Goal: Task Accomplishment & Management: Manage account settings

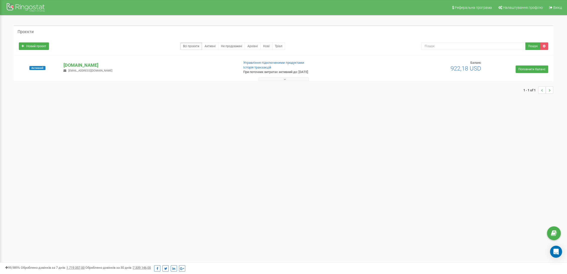
click at [74, 64] on p "[DOMAIN_NAME]" at bounding box center [148, 65] width 171 height 7
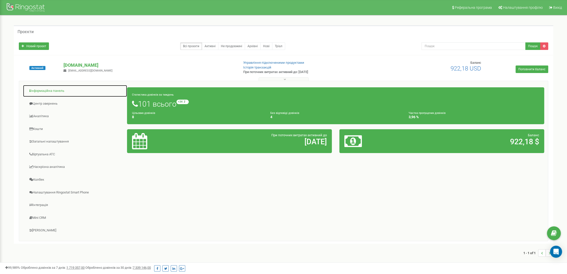
click at [41, 92] on link "Інформаційна панель" at bounding box center [75, 91] width 104 height 12
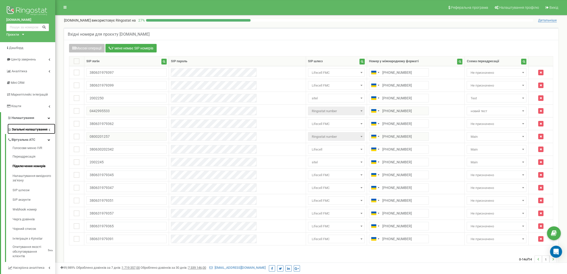
click at [33, 133] on link "Загальні налаштування" at bounding box center [32, 129] width 48 height 10
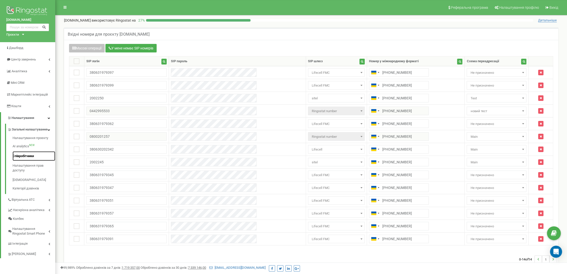
click at [29, 158] on link "Співробітники" at bounding box center [34, 156] width 43 height 10
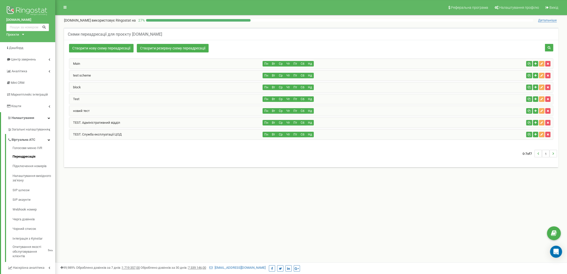
click at [94, 112] on div "новий тест" at bounding box center [165, 111] width 193 height 10
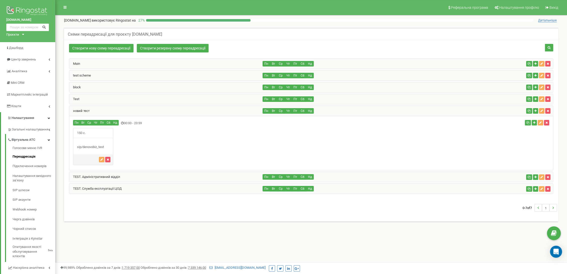
click at [94, 112] on div "новий тест" at bounding box center [165, 111] width 193 height 10
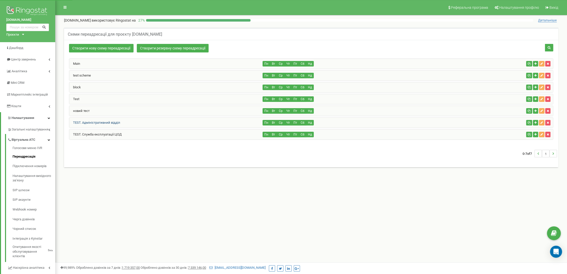
click at [110, 122] on link "TEST. Адміністративний відділ" at bounding box center [94, 123] width 51 height 4
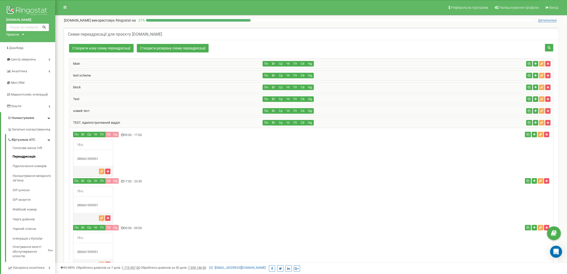
click at [87, 156] on div "15 с." at bounding box center [93, 158] width 40 height 37
click at [87, 158] on div "380661359551" at bounding box center [93, 158] width 40 height 5
click at [108, 108] on div "новий тест" at bounding box center [165, 111] width 193 height 10
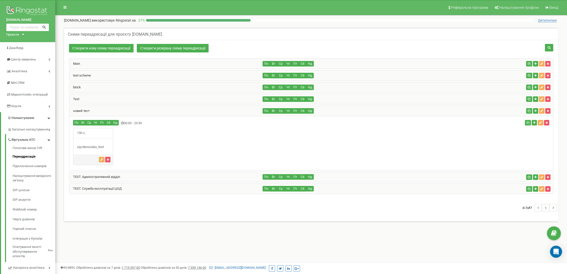
click at [108, 113] on div "новий тест" at bounding box center [165, 111] width 193 height 10
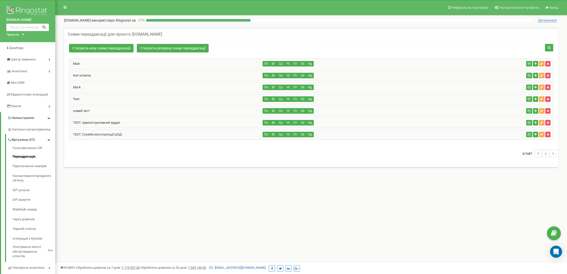
click at [141, 122] on div "TEST. Адміністративний відділ" at bounding box center [165, 123] width 193 height 10
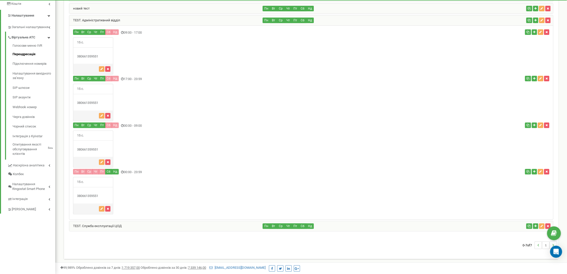
click at [125, 221] on div "TEST. Служба експлуатації ЦОД" at bounding box center [165, 226] width 193 height 10
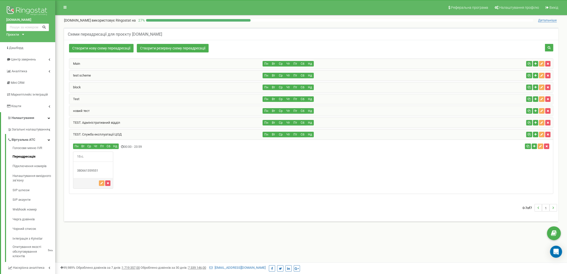
click at [136, 132] on div "TEST. Служба експлуатації ЦОД" at bounding box center [165, 134] width 193 height 10
click at [128, 132] on div "TEST. Служба експлуатації ЦОД" at bounding box center [165, 134] width 193 height 10
click at [127, 123] on div "TEST. Адміністративний відділ" at bounding box center [165, 123] width 193 height 10
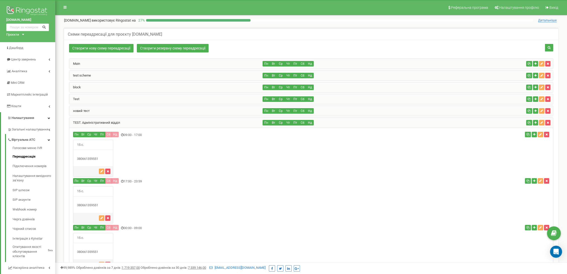
click at [126, 112] on div "новий тест" at bounding box center [165, 111] width 193 height 10
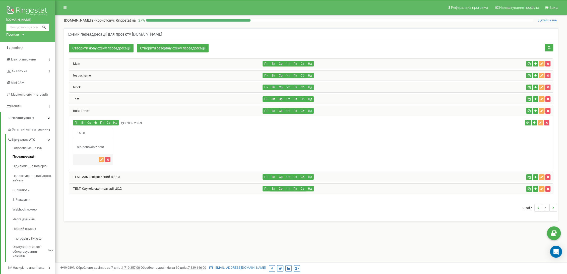
click at [120, 101] on div "Test" at bounding box center [165, 99] width 193 height 10
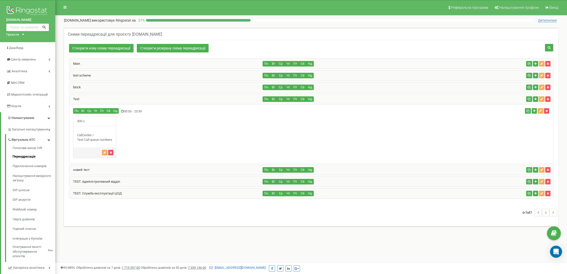
click at [124, 90] on div "block" at bounding box center [165, 87] width 193 height 10
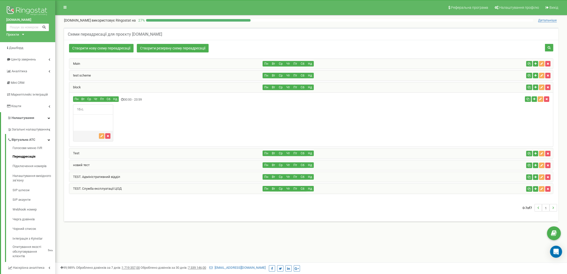
click at [125, 79] on div "test scheme" at bounding box center [165, 75] width 193 height 10
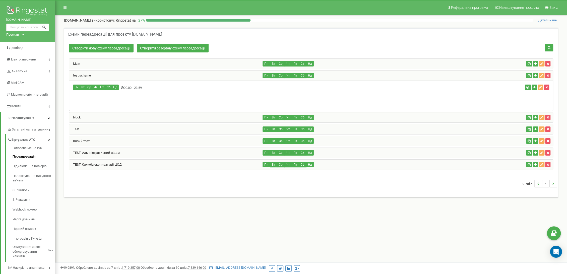
click at [124, 68] on div "Main" at bounding box center [165, 64] width 193 height 10
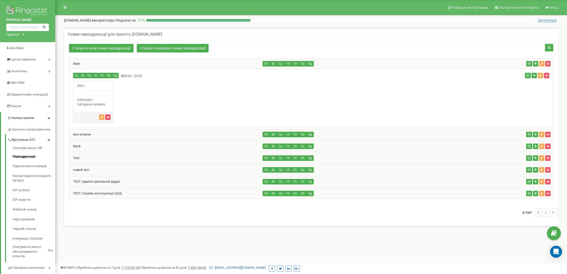
click at [116, 183] on div "TEST. Адміністративний відділ" at bounding box center [165, 182] width 193 height 10
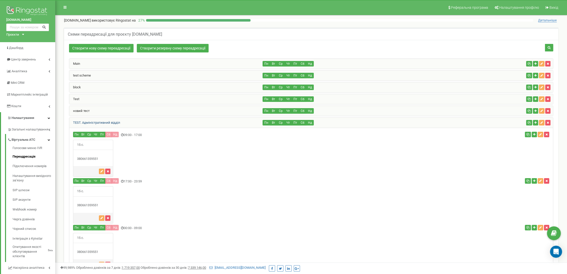
click at [110, 121] on link "TEST. Адміністративний відділ" at bounding box center [94, 123] width 51 height 4
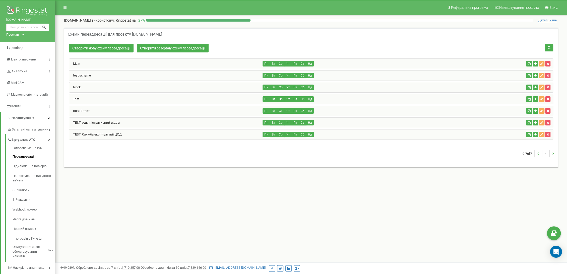
click at [102, 109] on div "новий тест" at bounding box center [165, 111] width 193 height 10
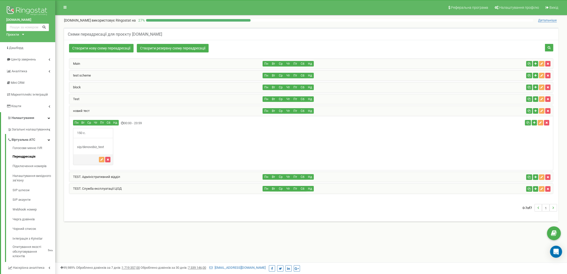
click at [103, 109] on div "новий тест" at bounding box center [165, 111] width 193 height 10
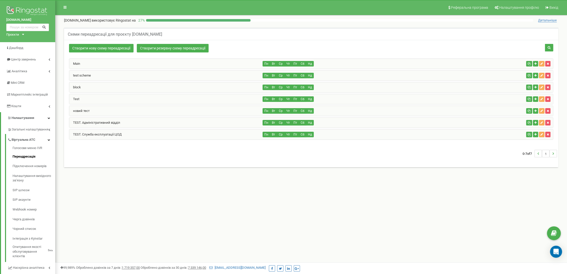
click at [98, 93] on div "Main Пн Вт Ср Чт Пт Сб Нд Пн Вт" at bounding box center [311, 98] width 484 height 81
click at [96, 97] on div "Test" at bounding box center [165, 99] width 193 height 10
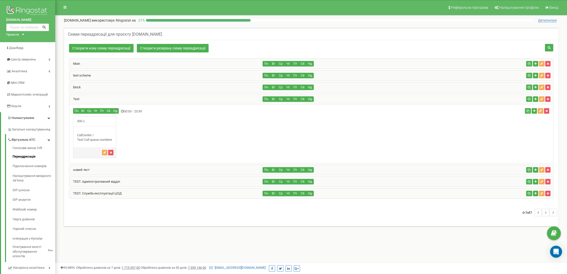
click at [96, 97] on div "Test" at bounding box center [165, 99] width 193 height 10
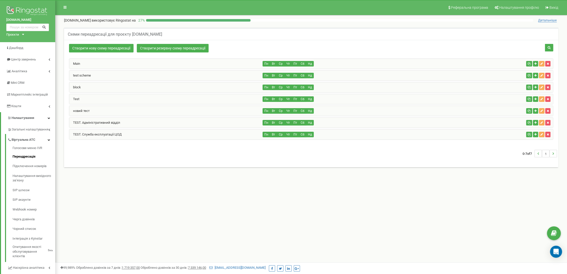
click at [94, 86] on div "block" at bounding box center [165, 87] width 193 height 10
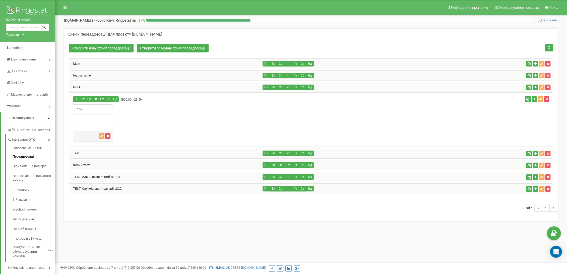
click at [94, 86] on div "block" at bounding box center [165, 87] width 193 height 10
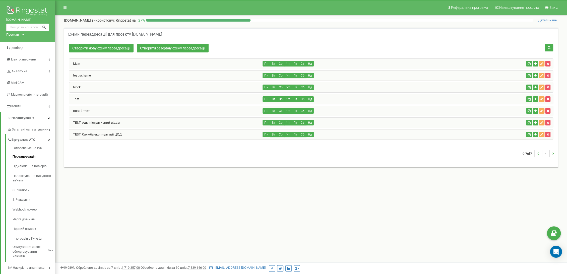
click at [90, 62] on div "Main" at bounding box center [165, 64] width 193 height 10
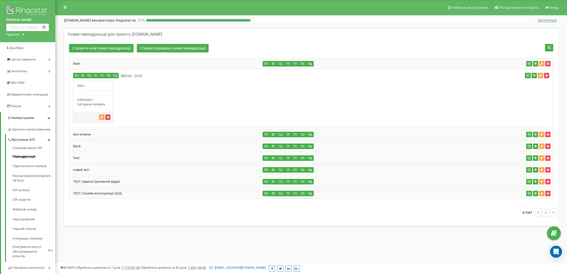
click at [90, 62] on div "Main" at bounding box center [165, 64] width 193 height 10
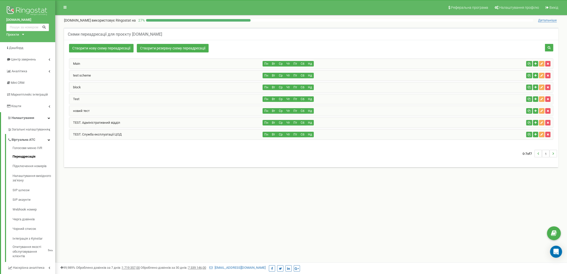
click at [84, 96] on div "Test" at bounding box center [165, 99] width 193 height 10
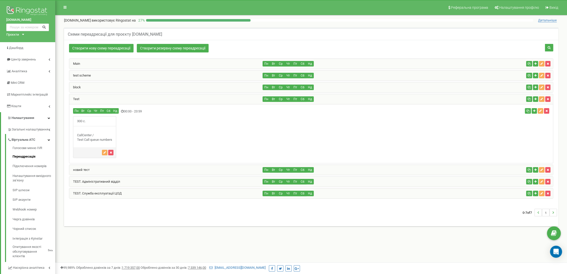
click at [84, 96] on div "Test" at bounding box center [165, 99] width 193 height 10
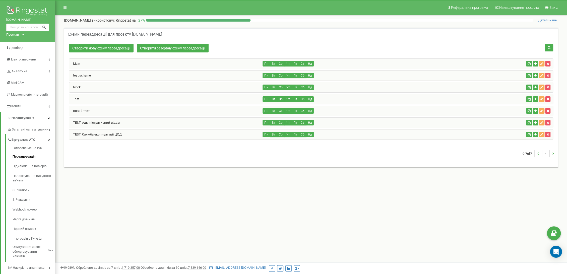
click at [84, 86] on div "block" at bounding box center [165, 87] width 193 height 10
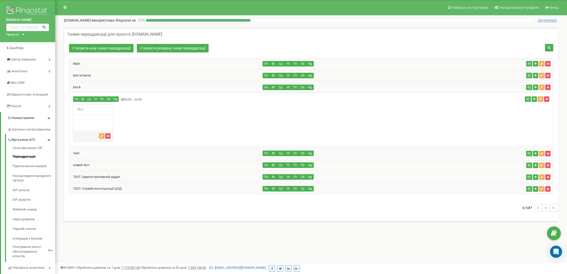
click at [84, 86] on div "block" at bounding box center [165, 87] width 193 height 10
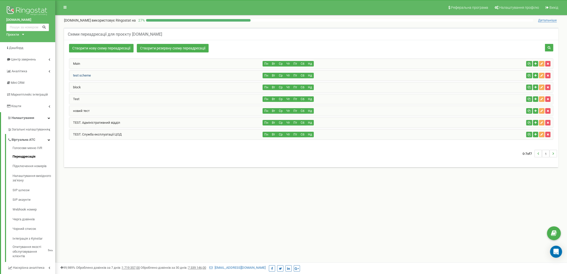
click at [89, 75] on link "test scheme" at bounding box center [80, 75] width 22 height 4
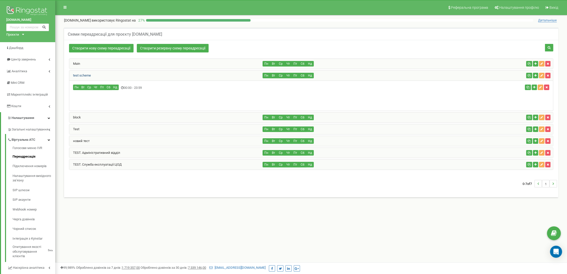
click at [89, 75] on link "test scheme" at bounding box center [80, 75] width 22 height 4
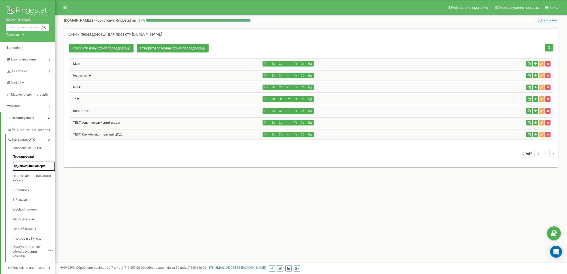
click at [37, 166] on link "Підключення номерів" at bounding box center [34, 166] width 43 height 10
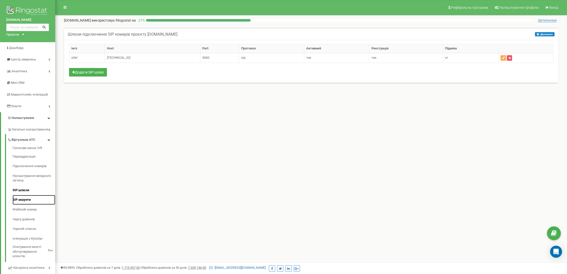
click at [28, 201] on link "SIP акаунти" at bounding box center [34, 200] width 43 height 10
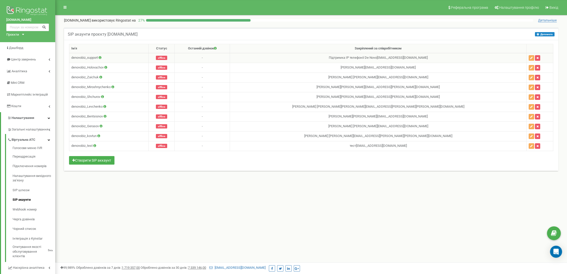
click at [101, 57] on icon at bounding box center [100, 57] width 3 height 3
click at [109, 57] on td "denovobiz_support Логін: denovobiz_support Шлюз: sip.ringostat.com Номер порта:…" at bounding box center [108, 58] width 79 height 10
click at [100, 57] on icon at bounding box center [100, 57] width 3 height 3
